Goal: Find specific page/section: Find specific page/section

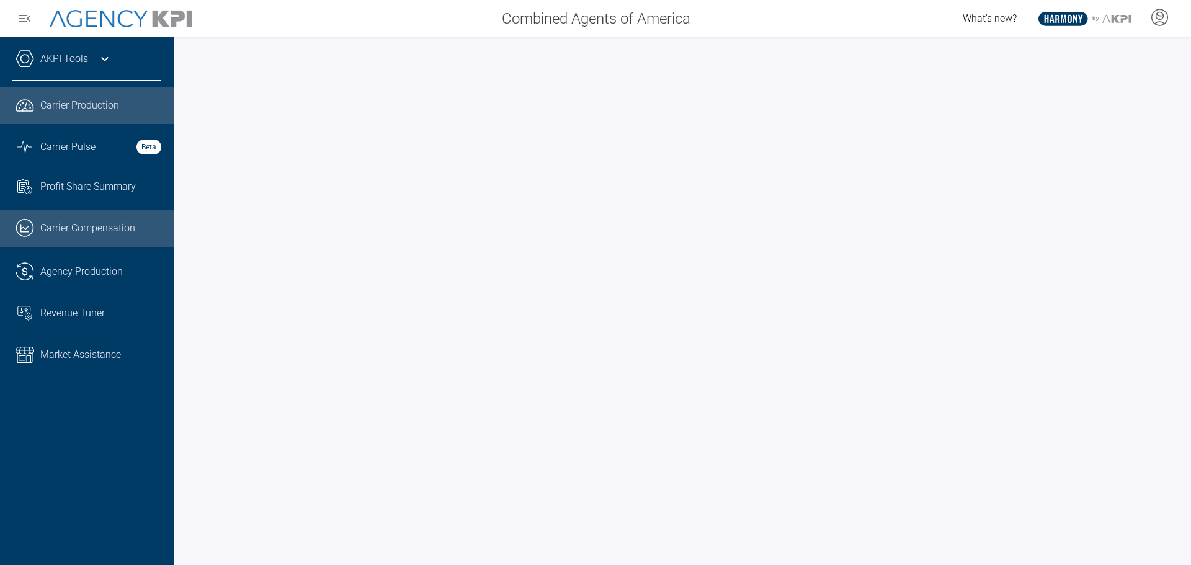
click at [62, 235] on span "Carrier Compensation" at bounding box center [87, 228] width 95 height 15
click at [79, 102] on span "Carrier Production" at bounding box center [79, 105] width 79 height 15
click at [483, 33] on div "Combined Agents of America What's new? 5 .st0{fill:#003B66;} .st1{fill:#FFFFFF;…" at bounding box center [595, 18] width 1191 height 37
click at [105, 56] on icon at bounding box center [104, 58] width 15 height 15
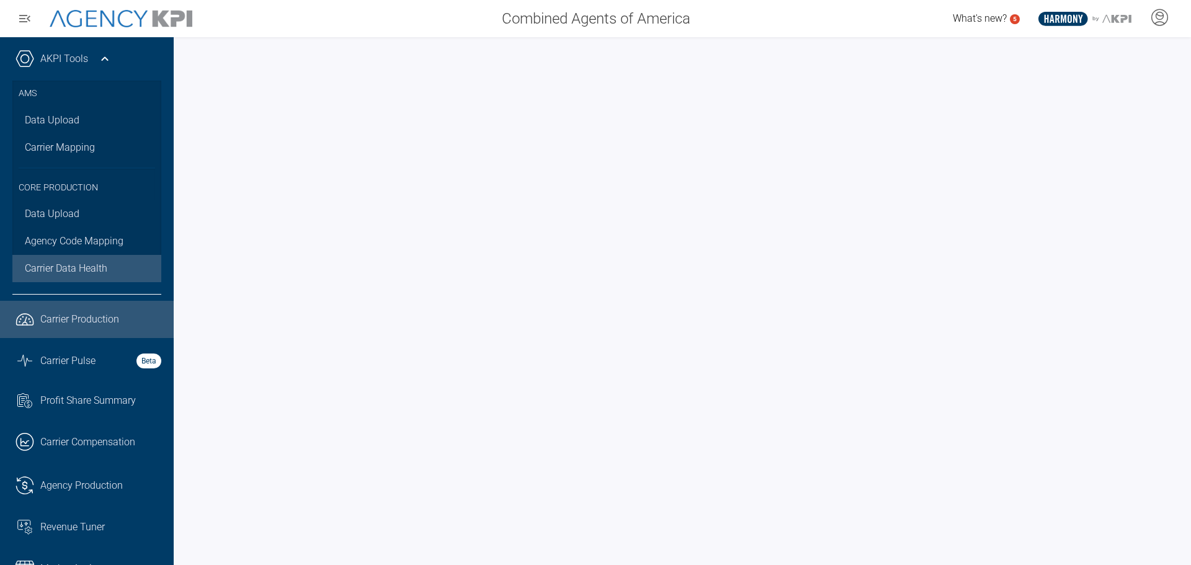
click at [76, 259] on link "Carrier Data Health" at bounding box center [86, 268] width 149 height 27
